Goal: Information Seeking & Learning: Learn about a topic

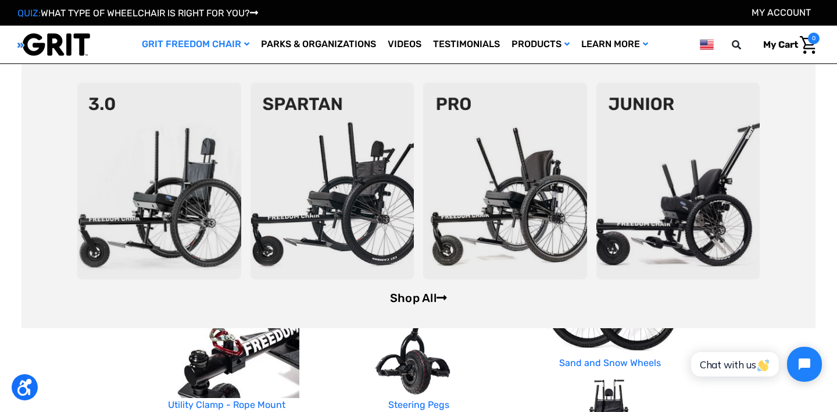
click at [418, 298] on link "Shop All" at bounding box center [418, 298] width 57 height 14
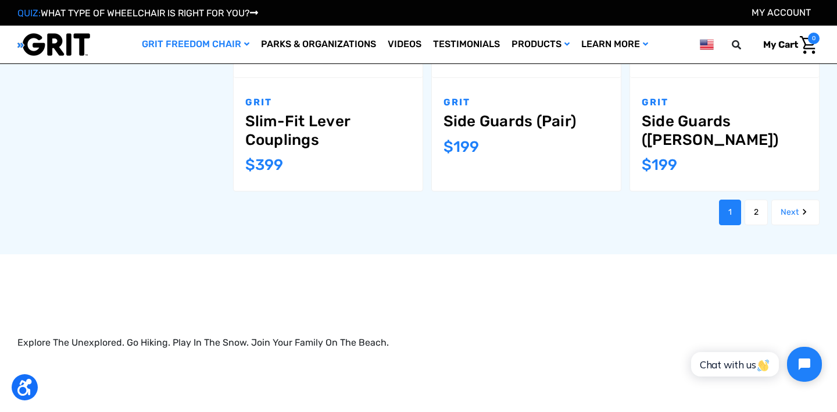
scroll to position [1362, 0]
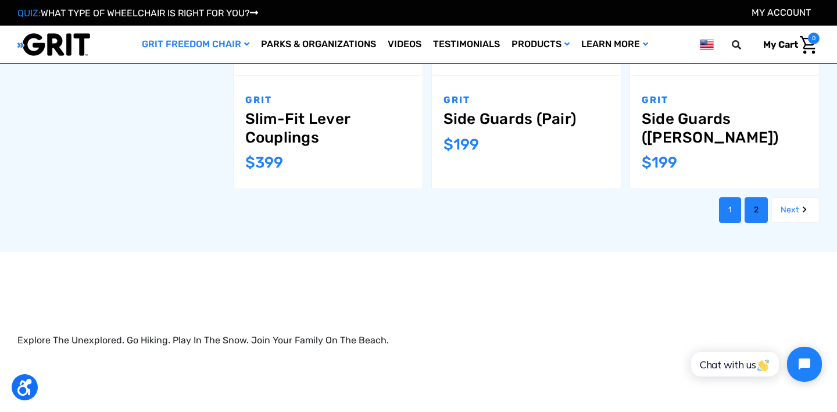
click at [756, 197] on link "2" at bounding box center [756, 210] width 23 height 26
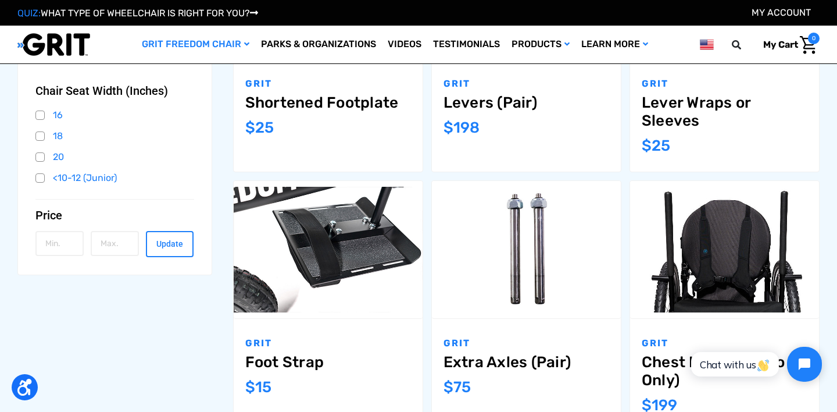
scroll to position [380, 0]
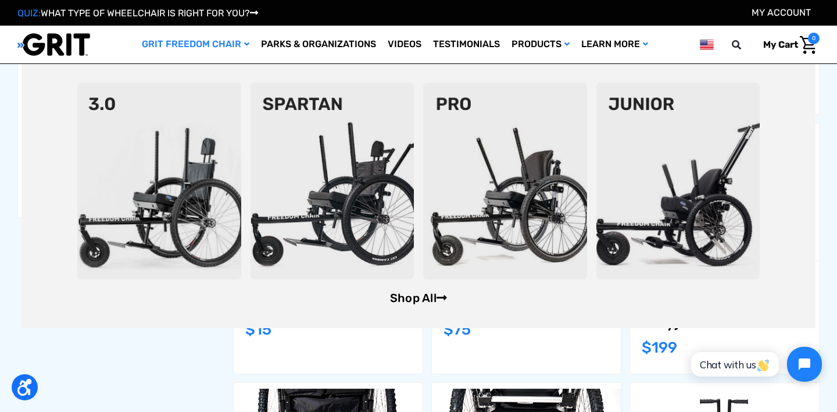
click at [399, 299] on link "Shop All" at bounding box center [418, 298] width 57 height 14
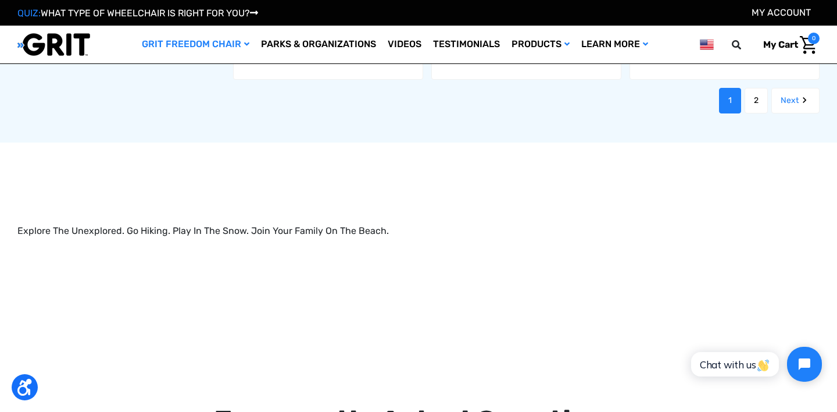
scroll to position [1481, 0]
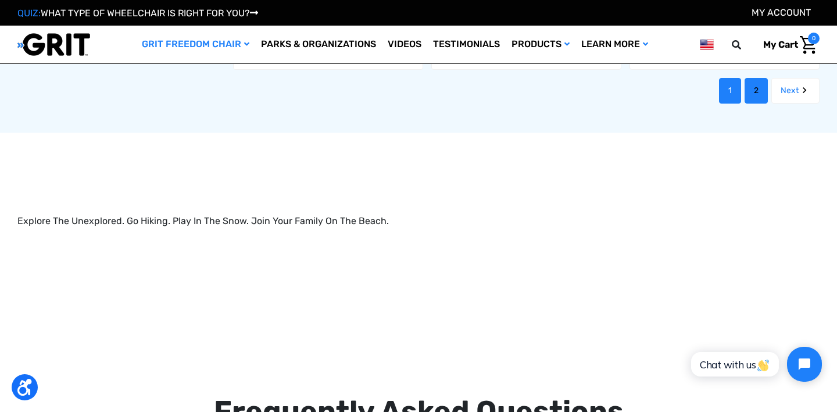
click at [761, 80] on link "2" at bounding box center [756, 91] width 23 height 26
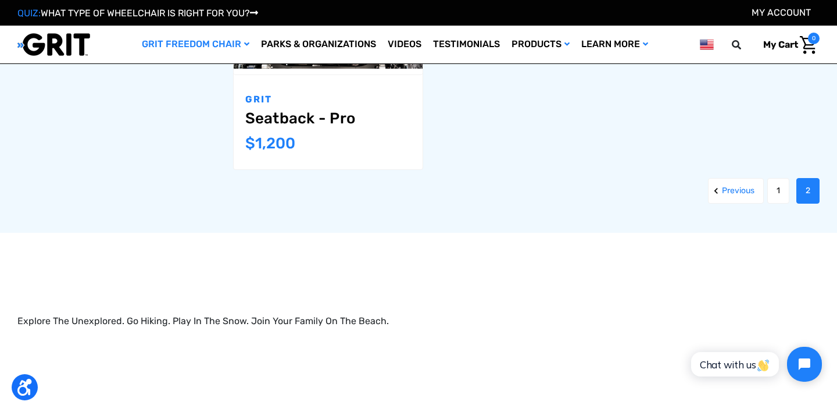
scroll to position [1404, 0]
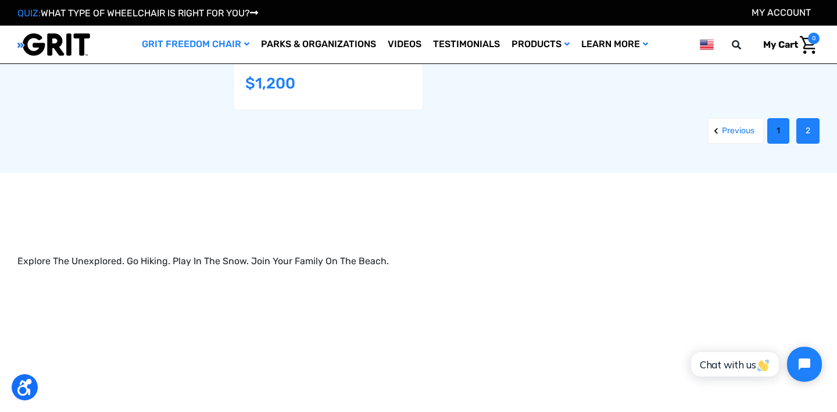
click at [777, 135] on link "1" at bounding box center [779, 131] width 22 height 26
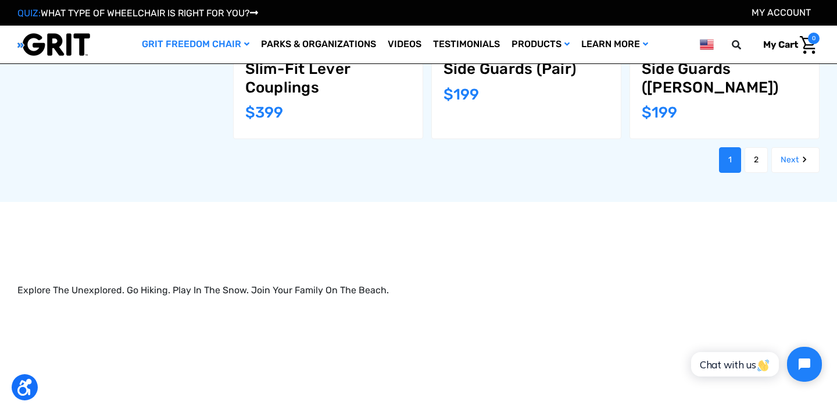
scroll to position [1419, 0]
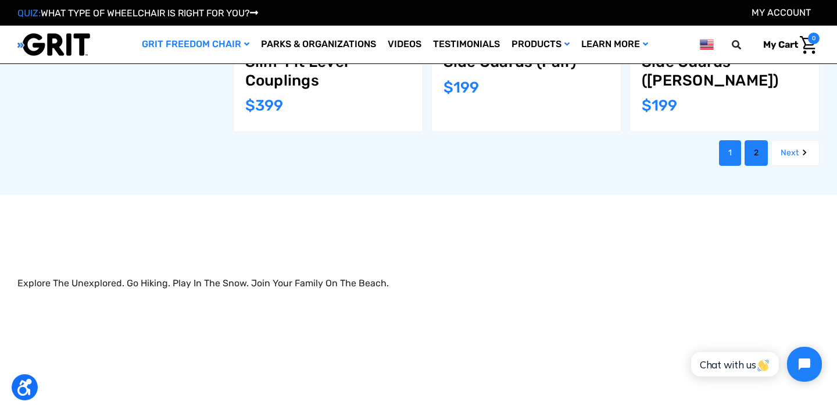
click at [755, 140] on link "2" at bounding box center [756, 153] width 23 height 26
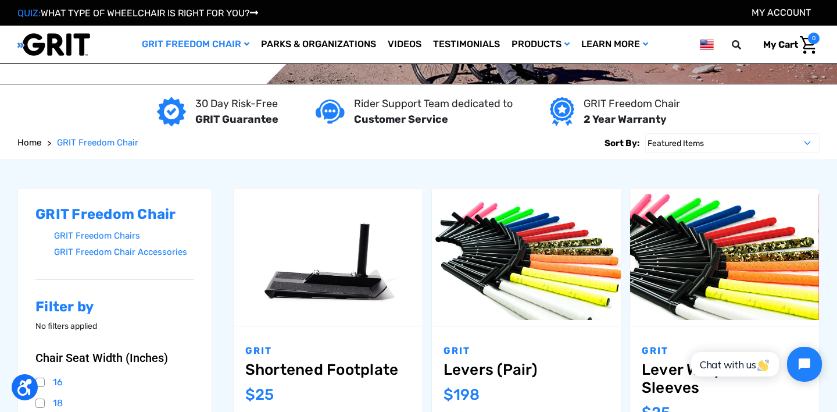
scroll to position [52, 0]
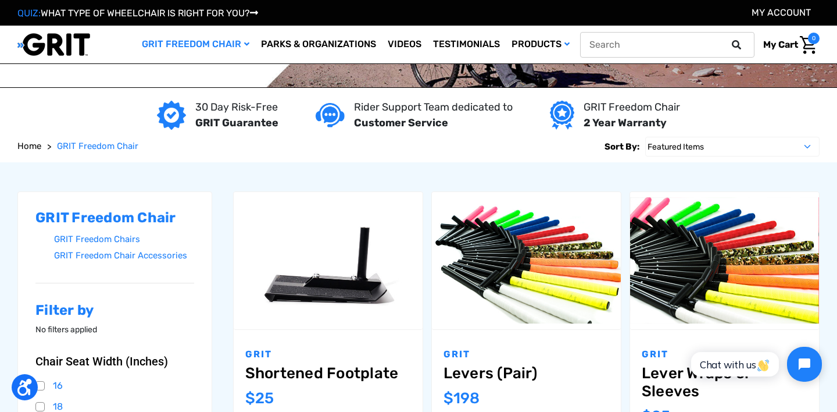
click at [687, 44] on input "text" at bounding box center [667, 45] width 174 height 26
type input "seat cushion"
click at [729, 40] on button at bounding box center [740, 45] width 23 height 10
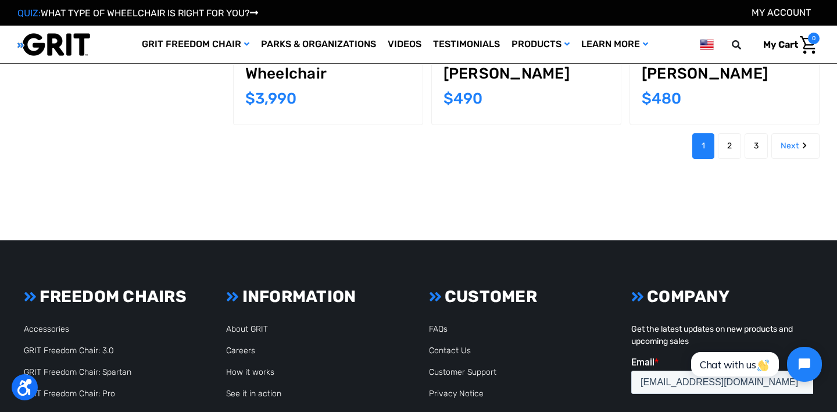
scroll to position [1239, 0]
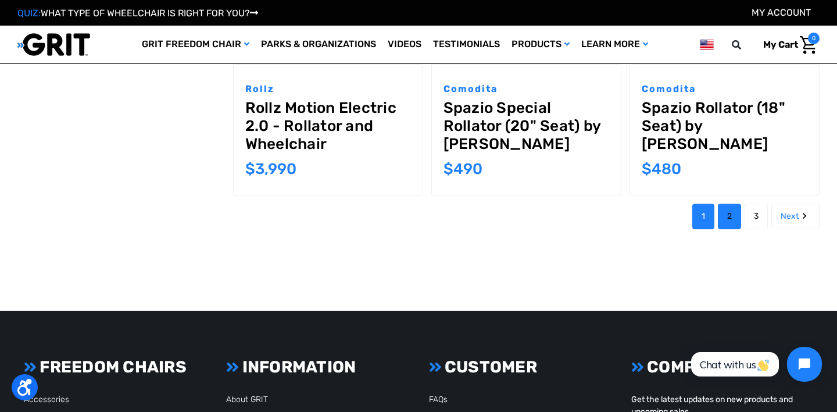
click at [730, 204] on link "2" at bounding box center [729, 217] width 23 height 26
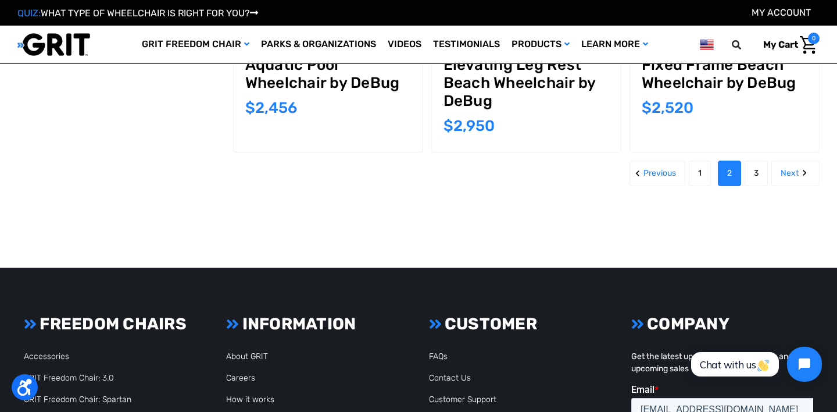
scroll to position [1375, 0]
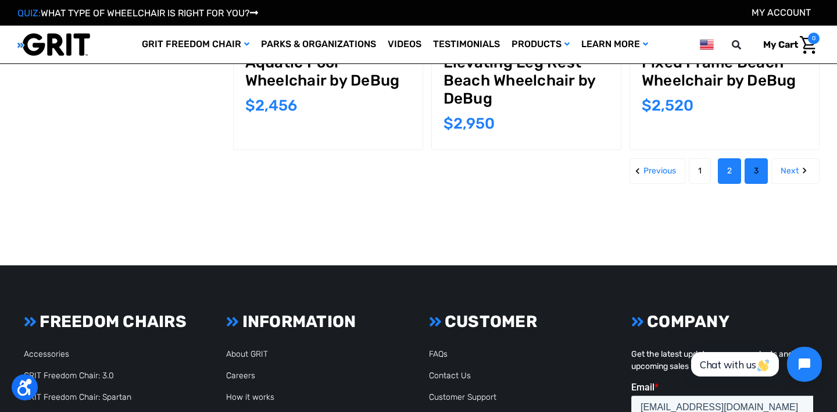
click at [760, 158] on link "3" at bounding box center [756, 171] width 23 height 26
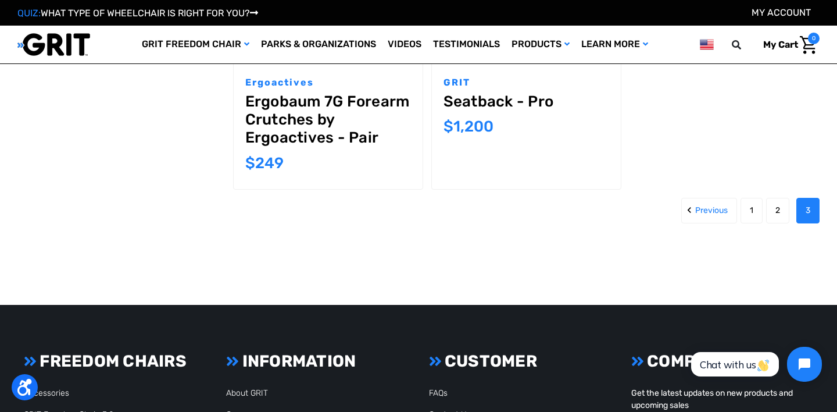
scroll to position [1000, 0]
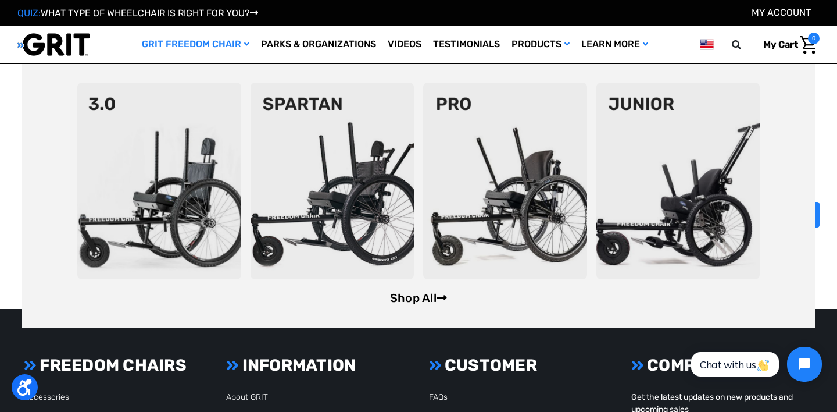
click at [418, 296] on link "Shop All" at bounding box center [418, 298] width 57 height 14
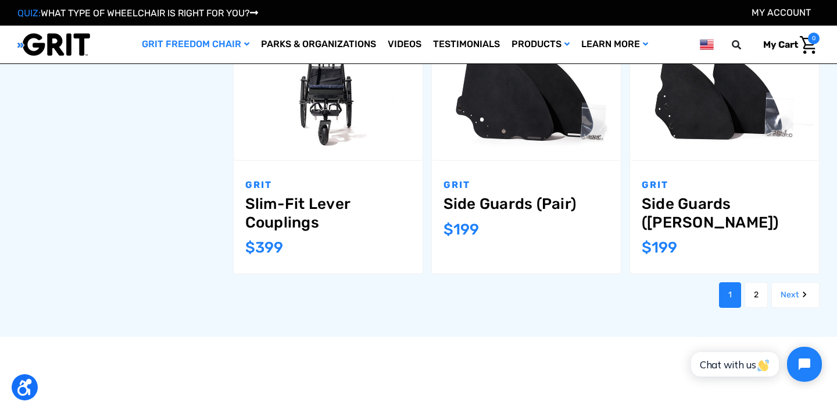
scroll to position [1283, 0]
